Goal: Task Accomplishment & Management: Use online tool/utility

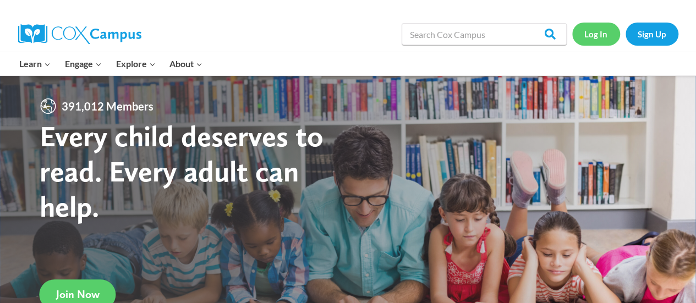
click at [588, 33] on link "Log In" at bounding box center [596, 34] width 48 height 23
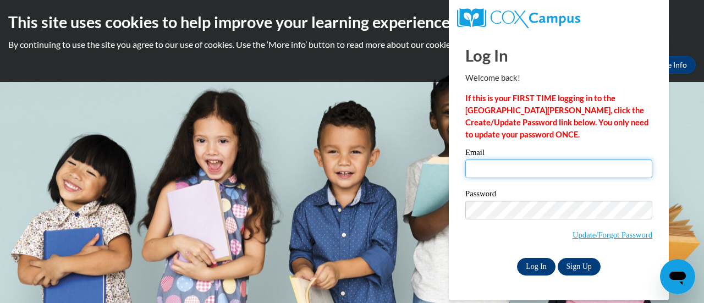
type input "[EMAIL_ADDRESS][DOMAIN_NAME]"
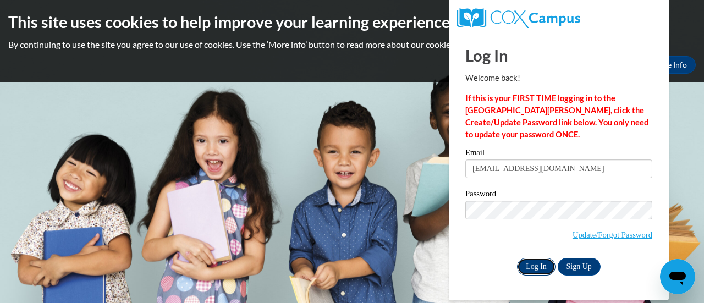
click at [527, 267] on input "Log In" at bounding box center [536, 267] width 39 height 18
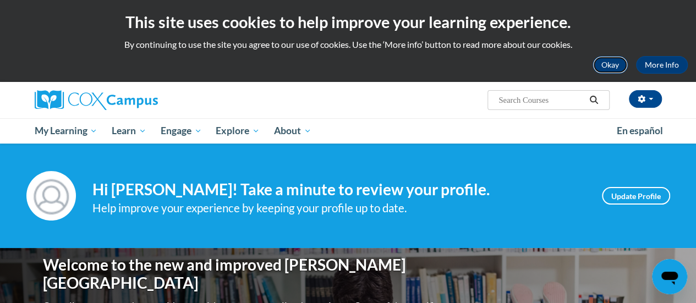
click at [622, 65] on button "Okay" at bounding box center [610, 65] width 35 height 18
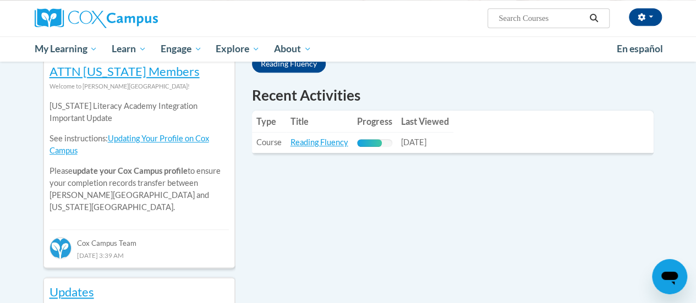
scroll to position [379, 0]
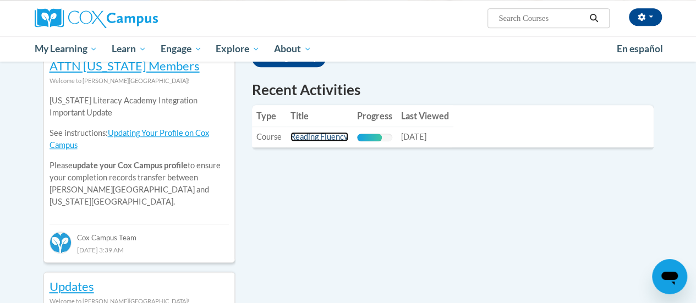
click at [311, 138] on link "Reading Fluency" at bounding box center [320, 136] width 58 height 9
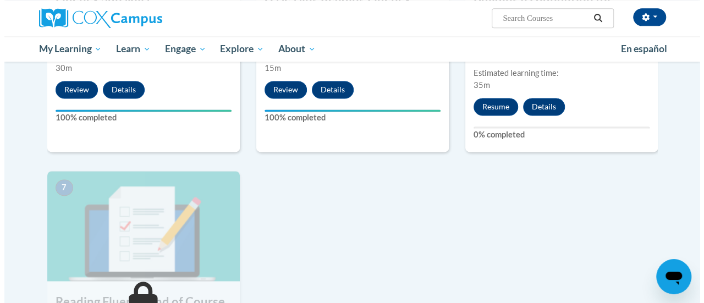
scroll to position [746, 0]
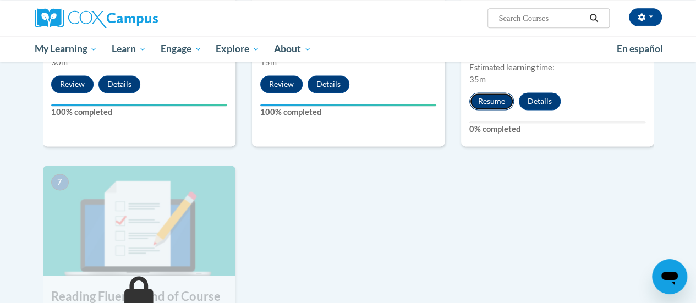
click at [486, 99] on button "Resume" at bounding box center [491, 101] width 45 height 18
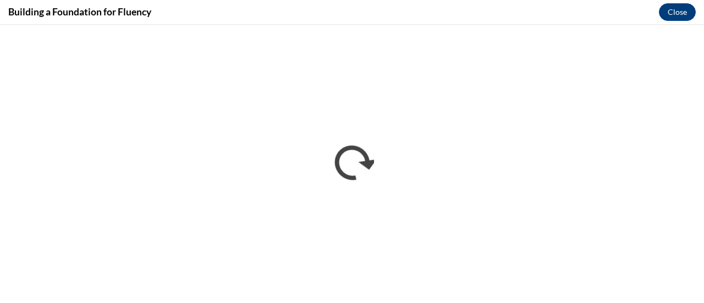
scroll to position [0, 0]
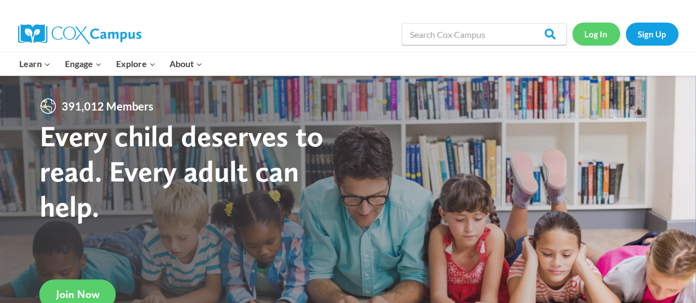
click at [599, 37] on link "Log In" at bounding box center [596, 34] width 48 height 23
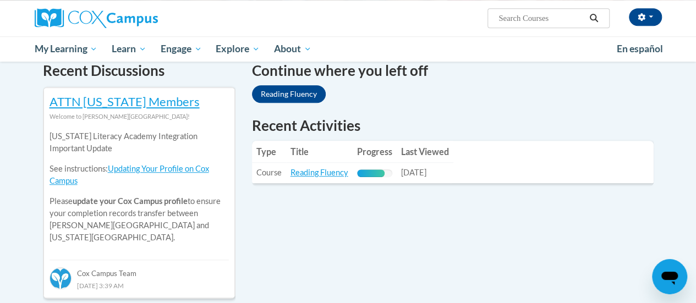
scroll to position [347, 0]
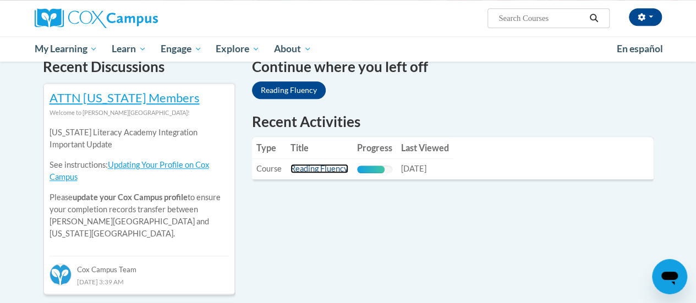
click at [324, 168] on link "Reading Fluency" at bounding box center [320, 168] width 58 height 9
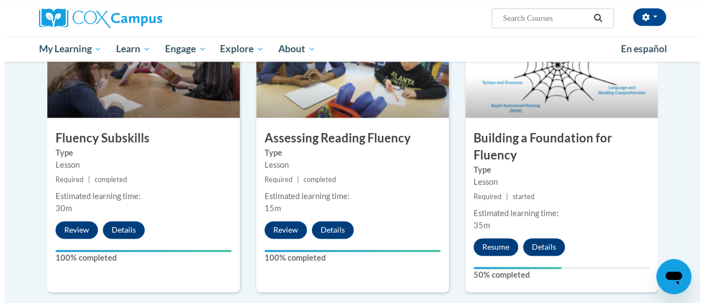
scroll to position [598, 0]
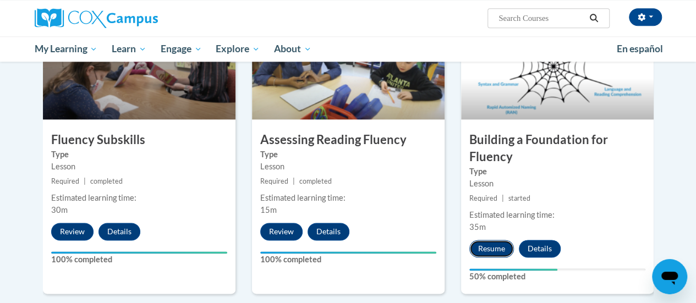
click at [484, 244] on button "Resume" at bounding box center [491, 249] width 45 height 18
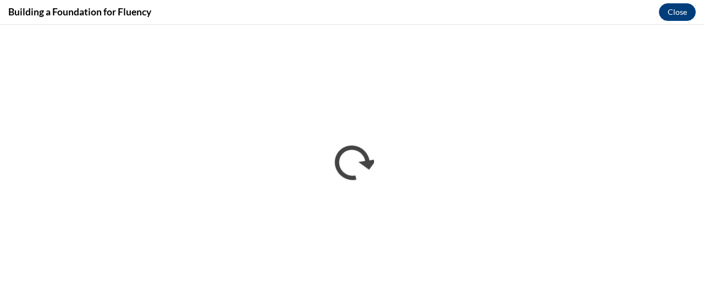
scroll to position [0, 0]
